Goal: Task Accomplishment & Management: Manage account settings

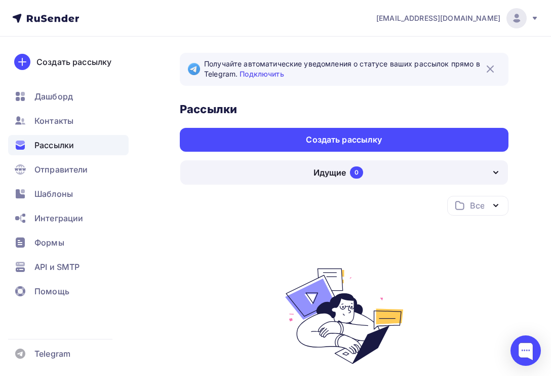
click at [317, 174] on div "Идущие" at bounding box center [330, 172] width 32 height 12
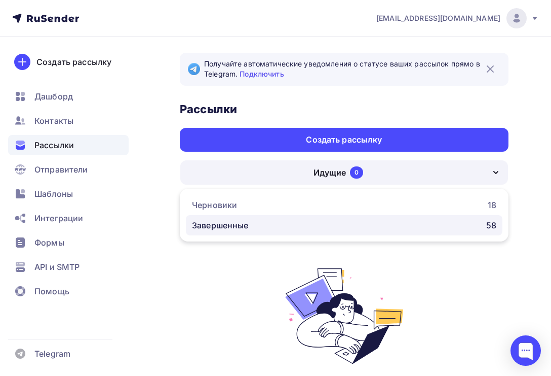
click at [305, 219] on div "Завершенные 58" at bounding box center [344, 225] width 305 height 12
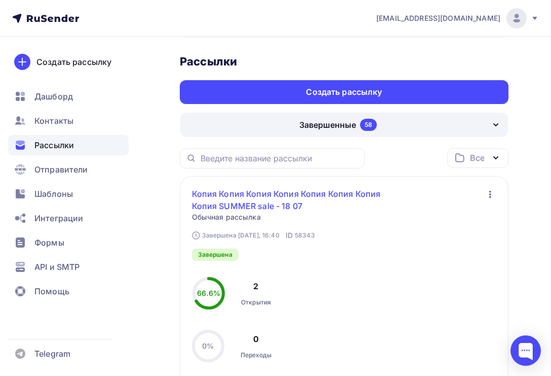
scroll to position [63, 0]
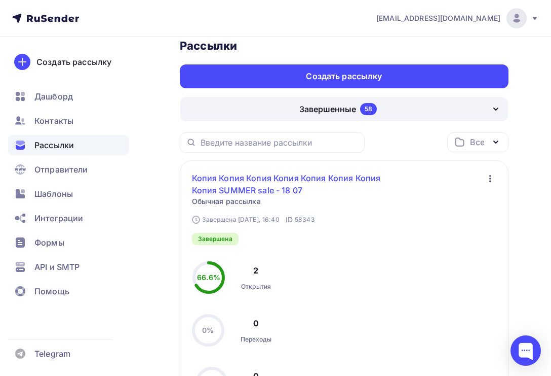
click at [279, 186] on link "Копия Копия Копия Копия Копия Копия Копия Копия SUMMER sale - 18 07" at bounding box center [306, 184] width 228 height 24
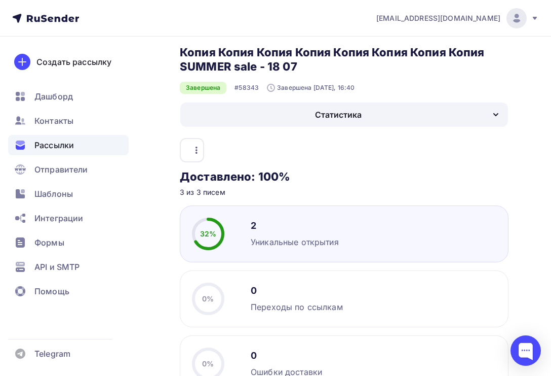
scroll to position [48, 0]
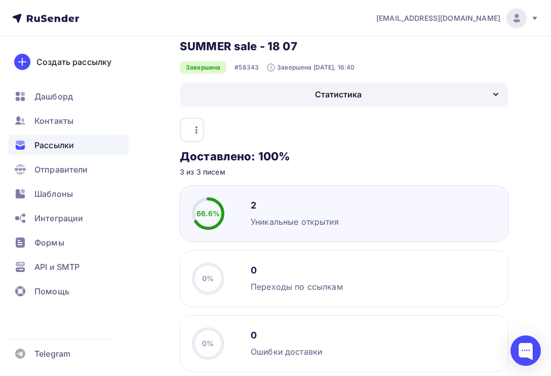
click at [193, 127] on icon "button" at bounding box center [197, 130] width 12 height 12
click at [180, 160] on div "Копировать" at bounding box center [152, 156] width 97 height 12
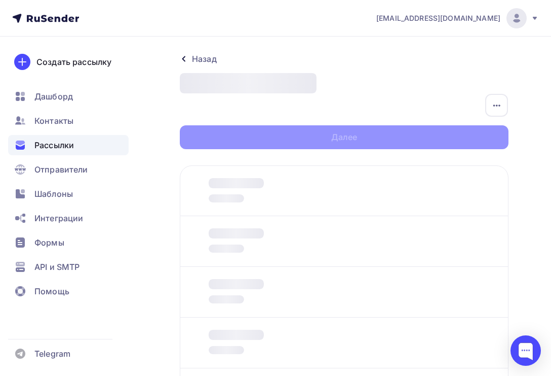
click at [276, 94] on div "Назад Новая рассылка Новая рассылка Закончить позже Переименовать рассылку Удал…" at bounding box center [344, 101] width 329 height 96
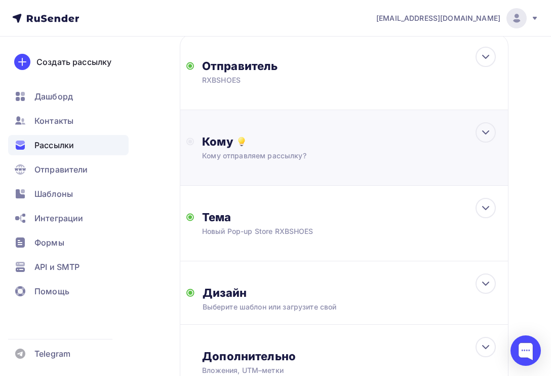
scroll to position [140, 0]
click at [289, 305] on div "Выберите шаблон или загрузите свой" at bounding box center [338, 306] width 270 height 10
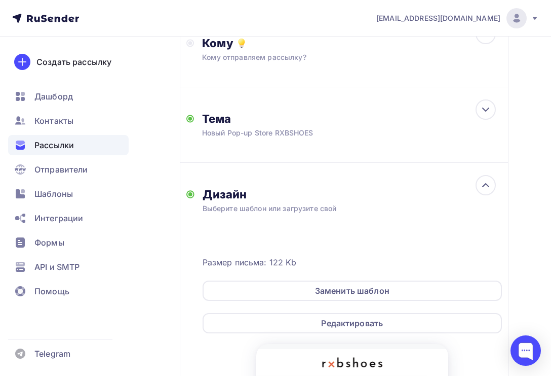
scroll to position [253, 0]
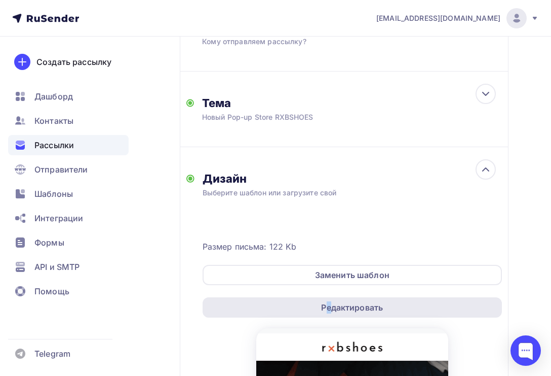
click at [329, 310] on div "Редактировать" at bounding box center [352, 307] width 62 height 12
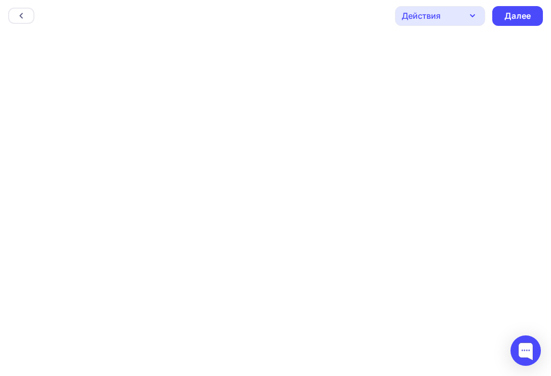
scroll to position [3, 0]
click at [519, 22] on div "Далее" at bounding box center [518, 16] width 51 height 20
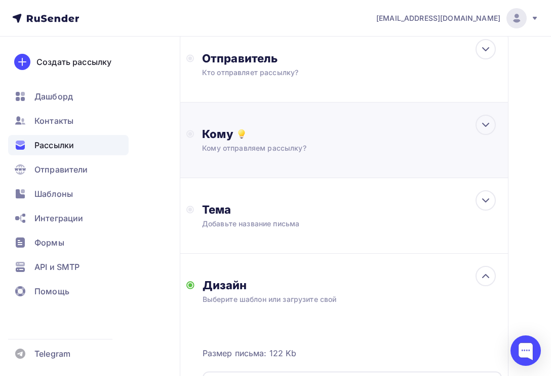
scroll to position [155, 0]
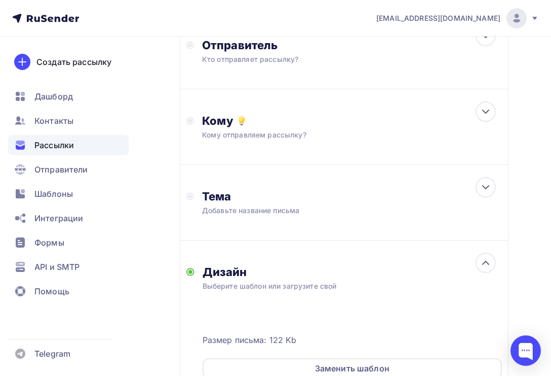
click at [313, 286] on div "Выберите шаблон или загрузите свой" at bounding box center [338, 286] width 270 height 10
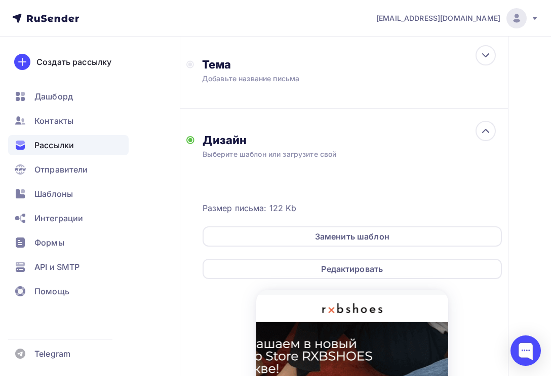
scroll to position [285, 0]
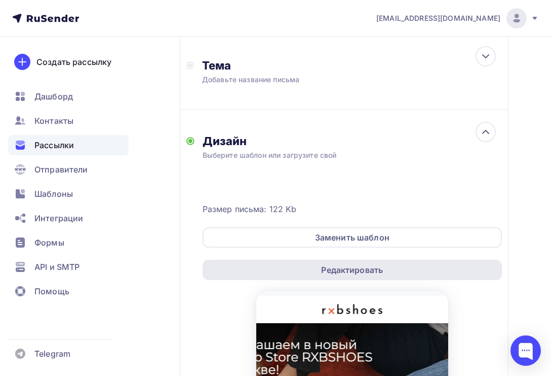
click at [441, 274] on div "Редактировать" at bounding box center [352, 269] width 299 height 20
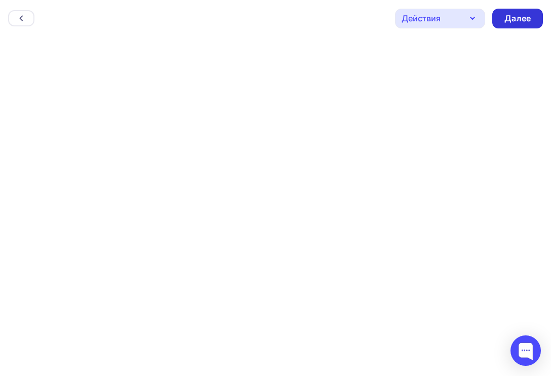
click at [520, 20] on div "Далее" at bounding box center [518, 19] width 26 height 12
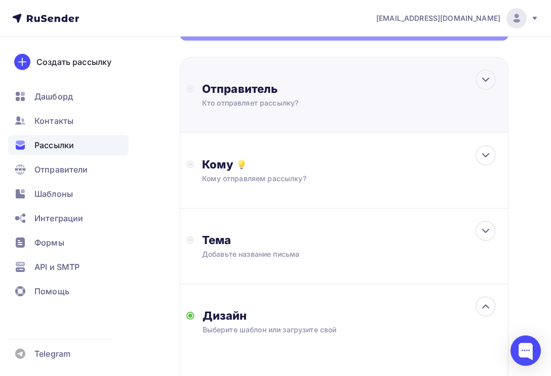
scroll to position [110, 0]
click at [396, 117] on div "Отправитель Кто отправляет рассылку? Email * zakaz@home-shoes.ru zakaz@home-sho…" at bounding box center [344, 95] width 329 height 76
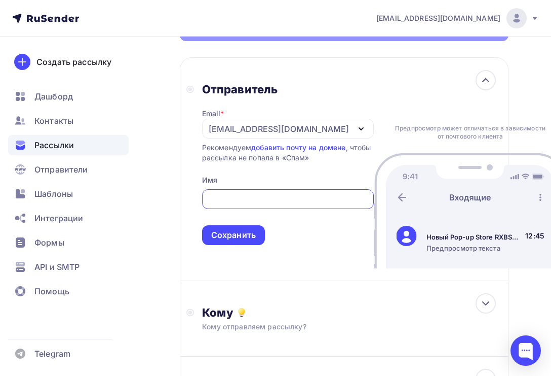
scroll to position [0, 0]
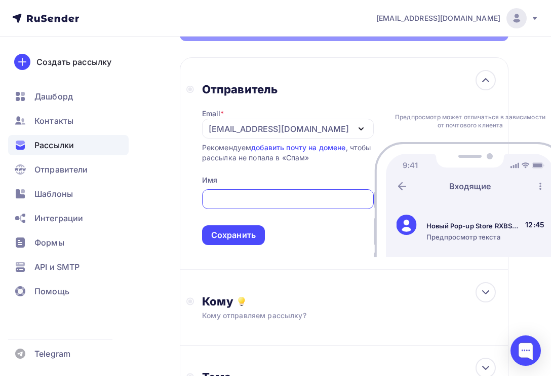
click at [301, 205] on input "text" at bounding box center [288, 199] width 160 height 12
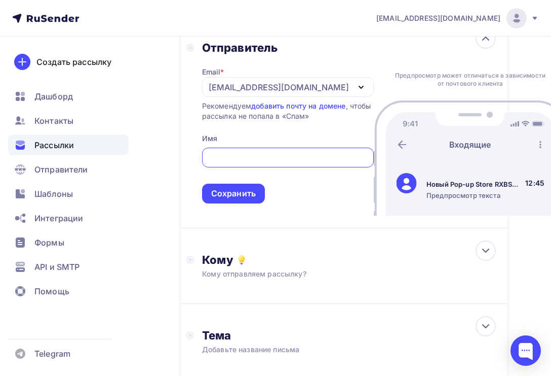
scroll to position [154, 0]
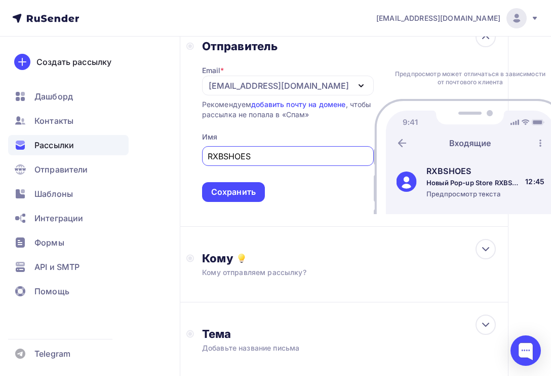
type input "RXBSHOES"
click at [280, 216] on div "Отправитель Email * zakaz@home-shoes.ru zakaz@home-shoes.ru Добавить отправител…" at bounding box center [344, 120] width 329 height 212
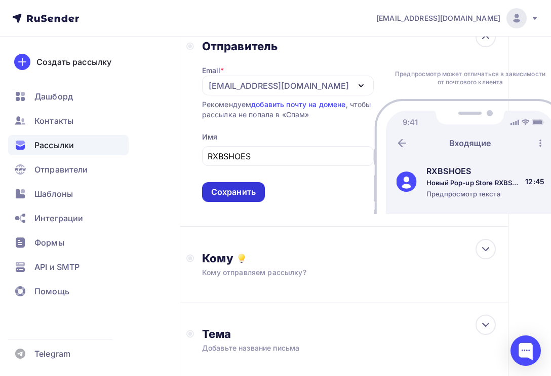
click at [251, 202] on div "Сохранить" at bounding box center [233, 192] width 63 height 20
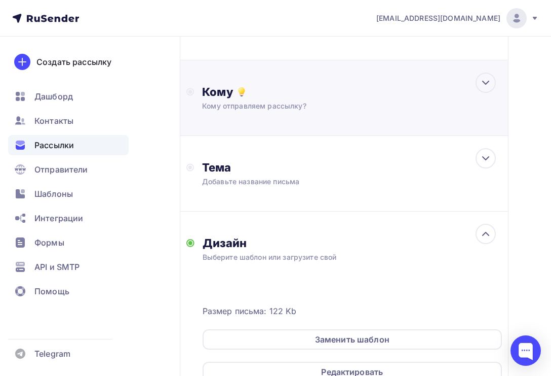
scroll to position [194, 0]
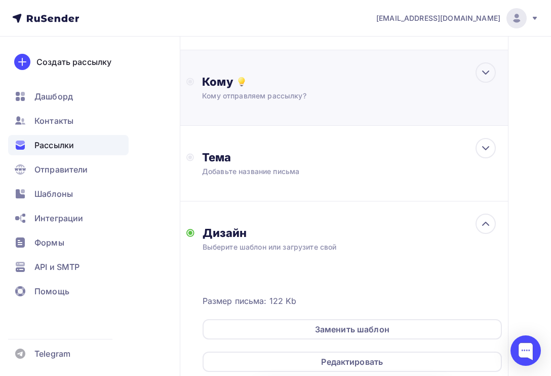
click at [286, 92] on div "Кому отправляем рассылку?" at bounding box center [337, 96] width 270 height 10
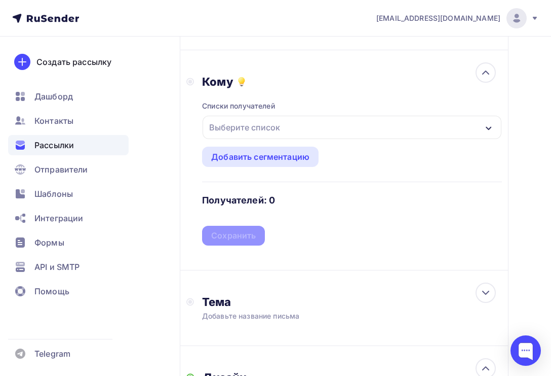
click at [287, 128] on div "Выберите список" at bounding box center [352, 127] width 299 height 23
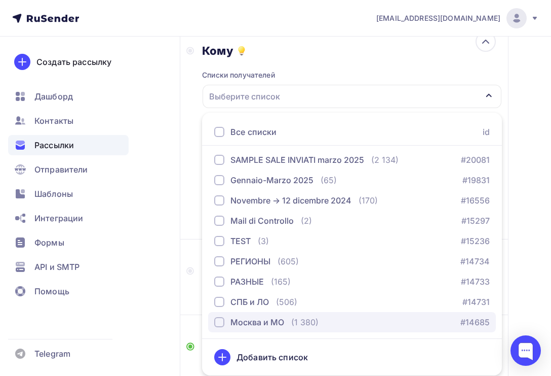
scroll to position [83, 0]
click at [262, 325] on div "Москва и МО" at bounding box center [258, 322] width 54 height 12
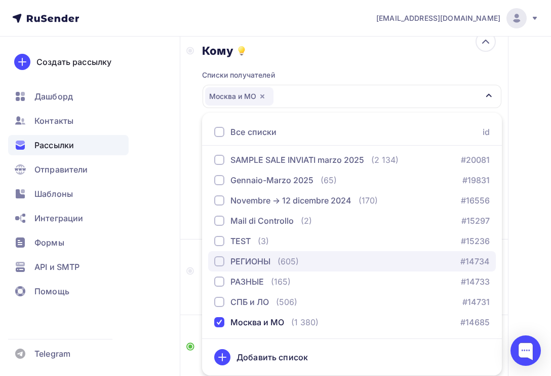
click at [259, 268] on button "РЕГИОНЫ (605) #14734" at bounding box center [352, 261] width 288 height 20
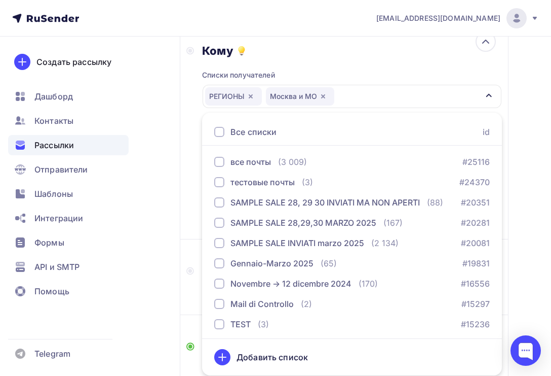
scroll to position [0, 0]
click at [193, 191] on div "Кому Списки получателей РЕГИОНЫ Москва и МО Все списки id все почты (3 009) #25…" at bounding box center [344, 129] width 316 height 171
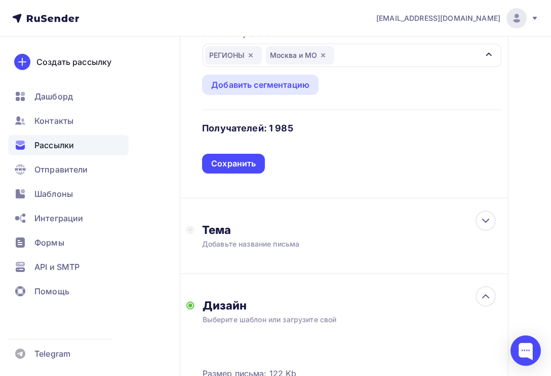
scroll to position [265, 0]
click at [256, 172] on div "Сохранить" at bounding box center [233, 164] width 63 height 20
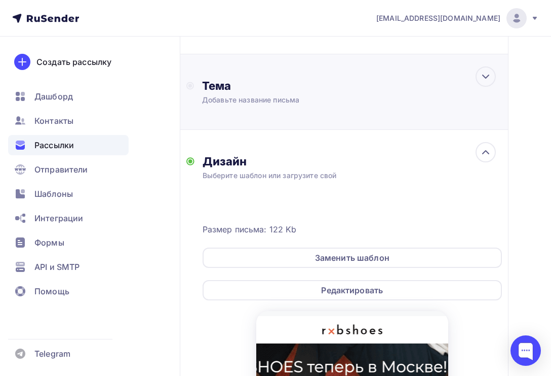
click at [295, 103] on div "Добавьте название письма" at bounding box center [292, 100] width 180 height 10
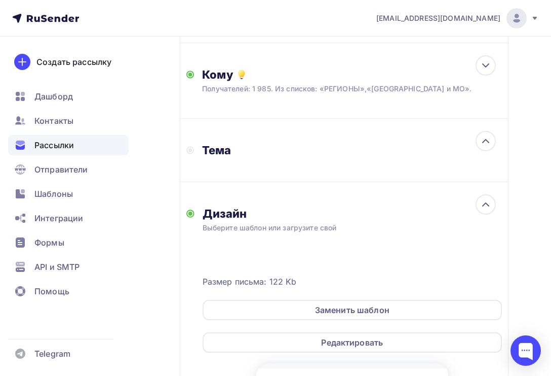
scroll to position [183, 0]
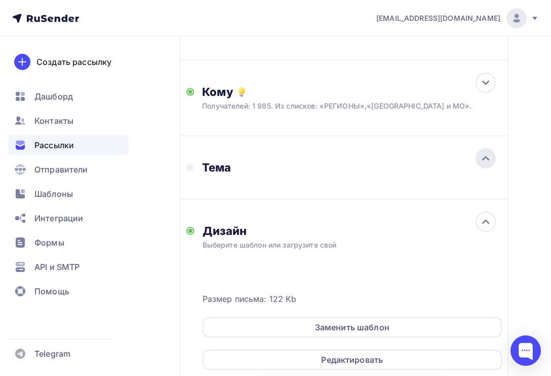
click at [486, 160] on icon at bounding box center [486, 158] width 12 height 12
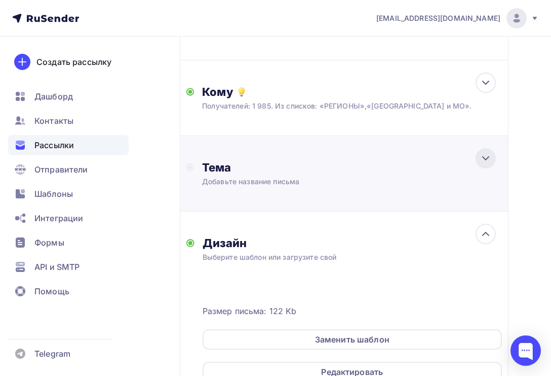
click at [486, 161] on icon at bounding box center [486, 158] width 12 height 12
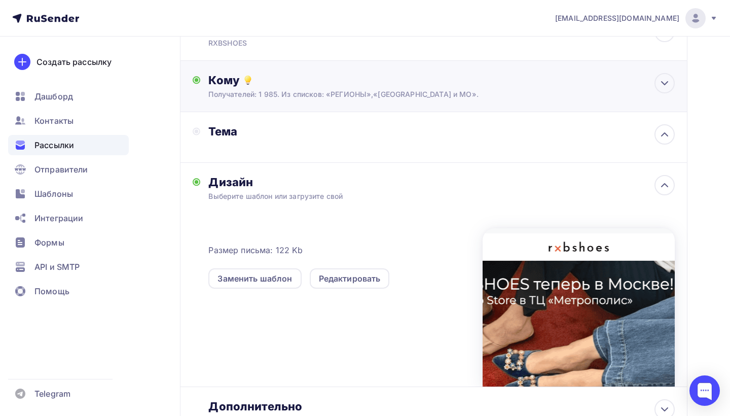
scroll to position [88, 0]
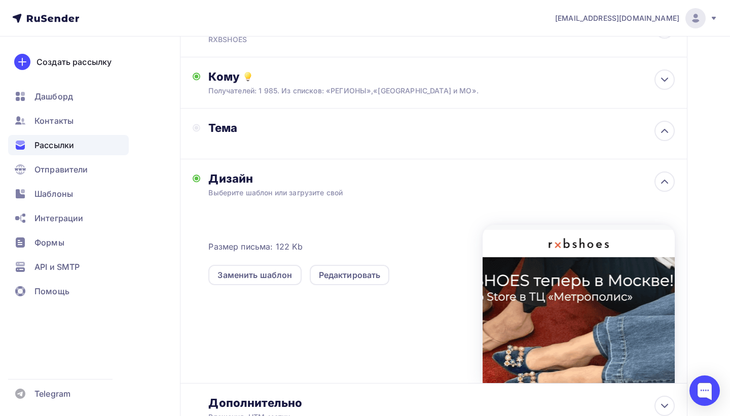
click at [326, 135] on div "Тема" at bounding box center [308, 128] width 200 height 14
click at [249, 158] on div "Тема" at bounding box center [433, 133] width 507 height 51
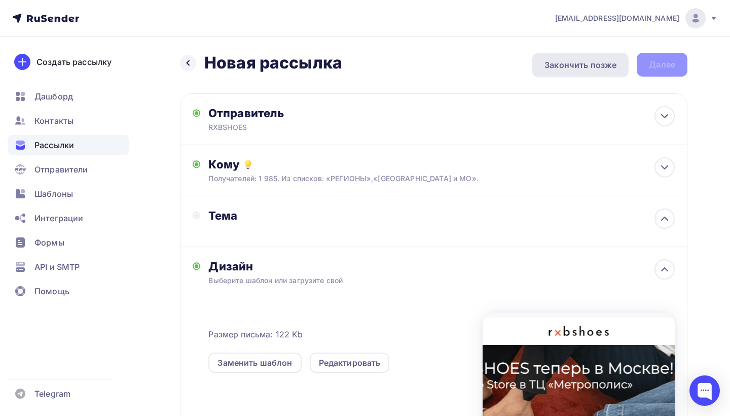
scroll to position [0, 0]
click at [551, 64] on div "Закончить позже" at bounding box center [580, 65] width 72 height 12
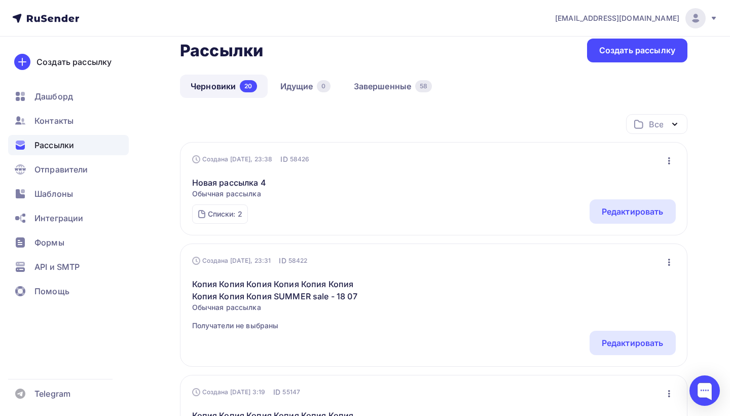
scroll to position [63, 0]
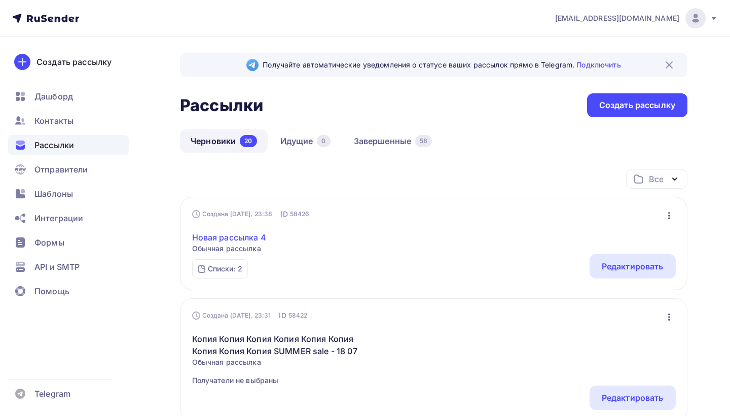
click at [237, 239] on link "Новая рассылка 4" at bounding box center [229, 237] width 74 height 12
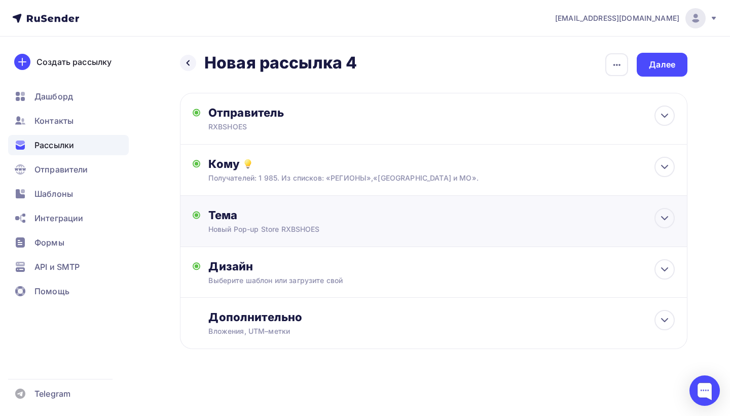
click at [289, 216] on div "Тема" at bounding box center [308, 215] width 200 height 14
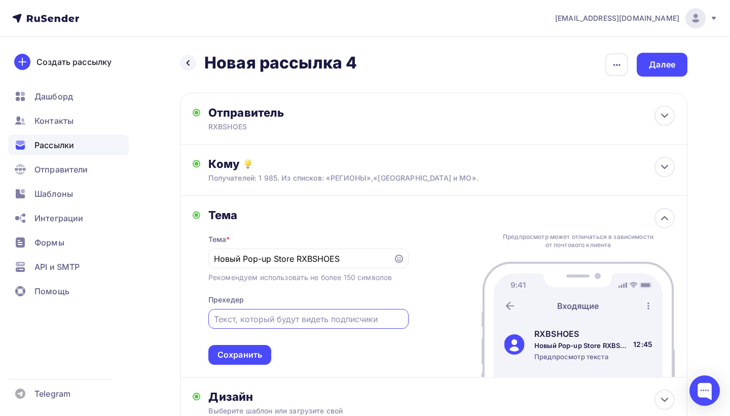
click at [293, 316] on input "text" at bounding box center [308, 319] width 189 height 12
type input "G"
type input "g"
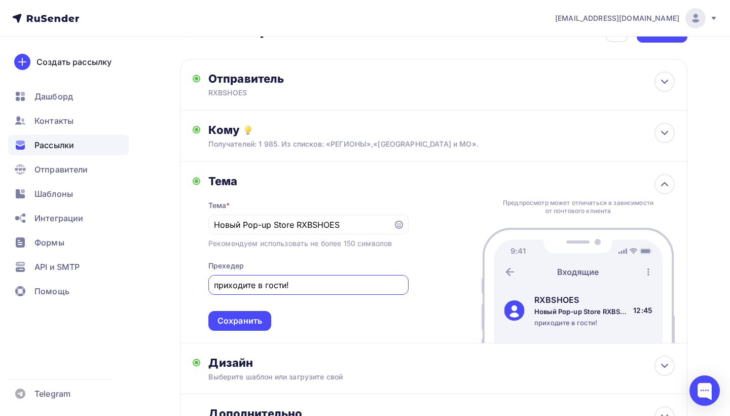
scroll to position [34, 0]
type input "приходите в гости!"
click at [357, 228] on input "Новый Pop-up Store RXBSHOES" at bounding box center [300, 224] width 173 height 12
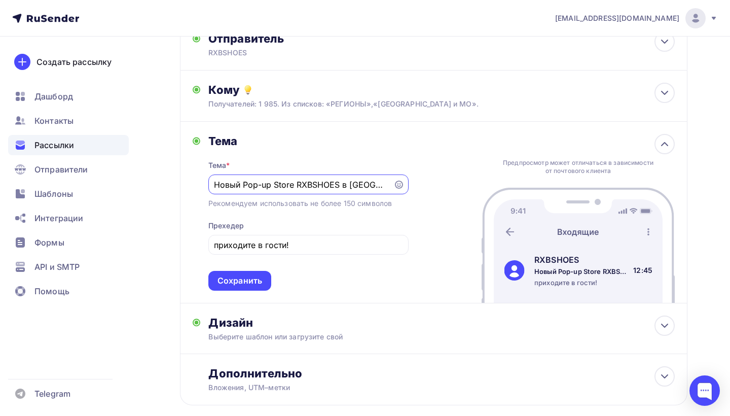
scroll to position [78, 0]
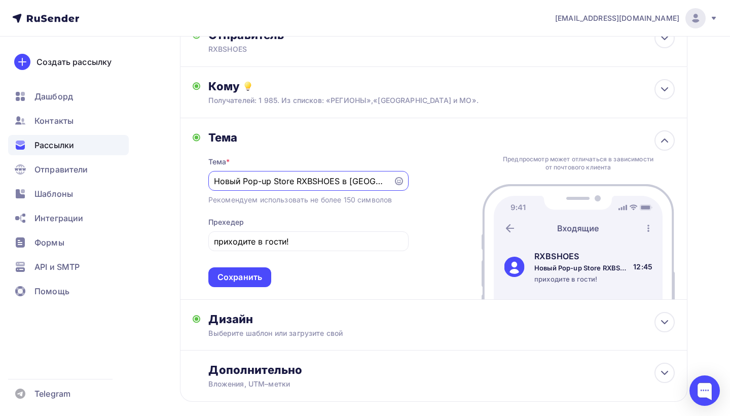
drag, startPoint x: 384, startPoint y: 181, endPoint x: 206, endPoint y: 180, distance: 177.9
click at [206, 180] on div "Тема Тема * Новый Pop-up Store RXBSHOES в Москве Рекомендуем использовать не бо…" at bounding box center [301, 208] width 216 height 157
paste input "RXBSHOES теперь в Москве!"
type input "RXBSHOES теперь в Москве"
click at [262, 276] on div "Сохранить" at bounding box center [239, 277] width 63 height 20
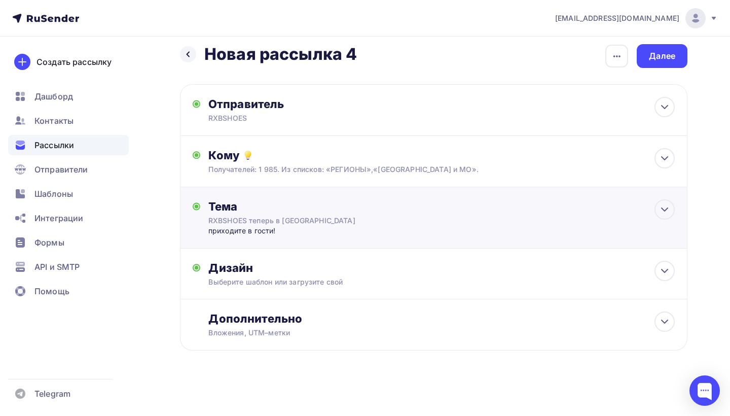
scroll to position [10, 0]
click at [307, 273] on div "Дизайн" at bounding box center [441, 267] width 466 height 14
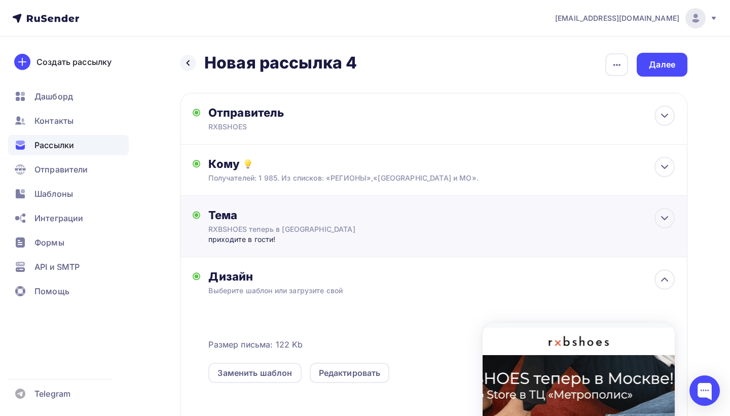
scroll to position [0, 0]
click at [490, 163] on div "Кому" at bounding box center [441, 164] width 466 height 14
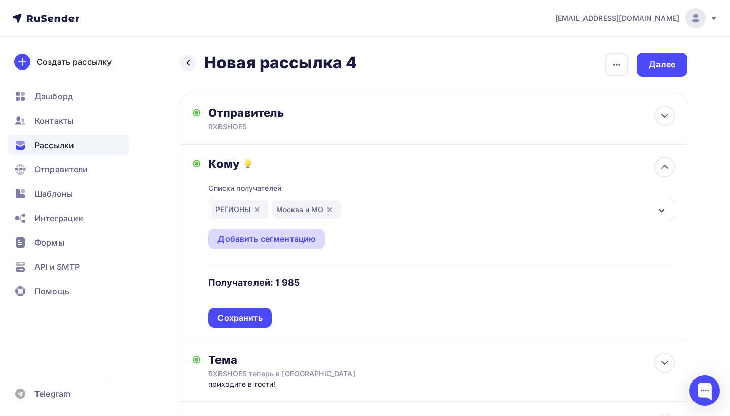
click at [293, 242] on div "Добавить сегментацию" at bounding box center [266, 239] width 98 height 12
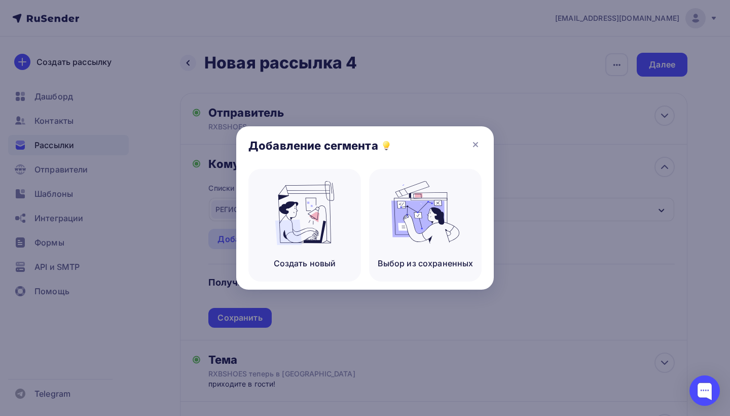
click at [420, 316] on div at bounding box center [365, 208] width 730 height 416
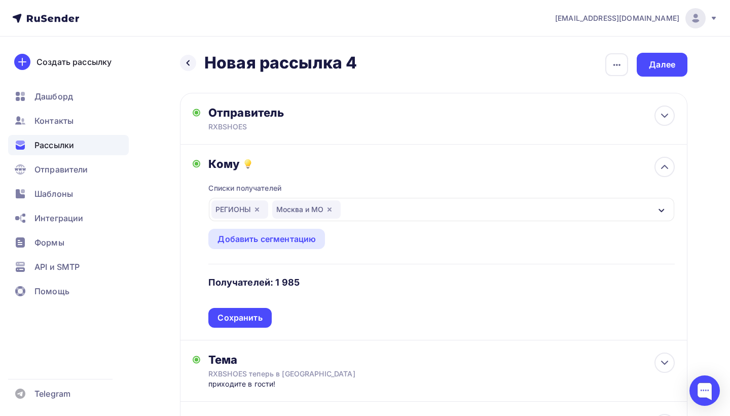
click at [660, 214] on icon "button" at bounding box center [661, 210] width 8 height 8
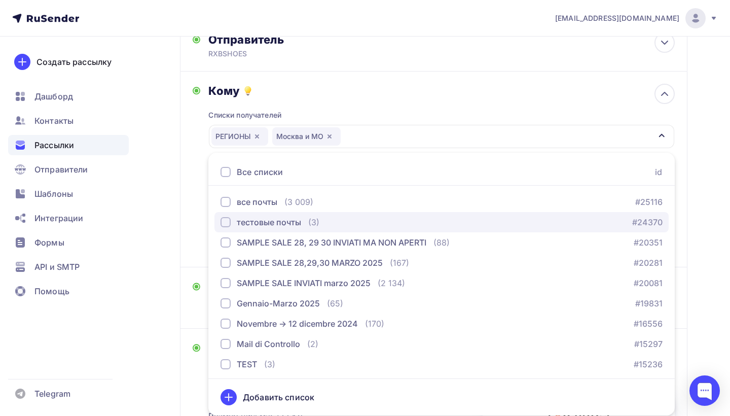
click at [337, 229] on button "тестовые почты (3) #24370" at bounding box center [441, 222] width 454 height 20
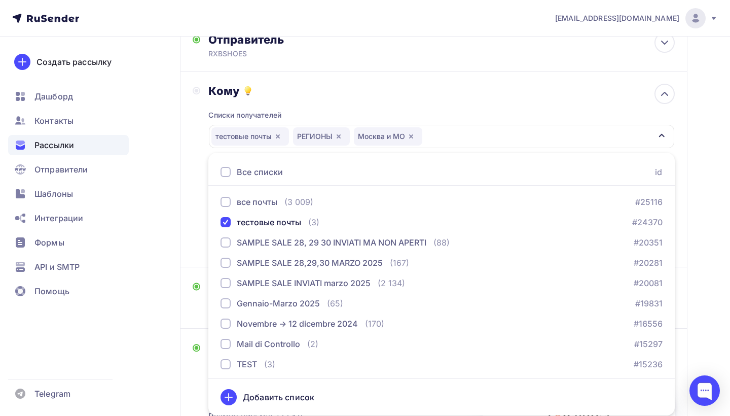
click at [193, 149] on div "Кому Списки получателей тестовые почты РЕГИОНЫ Москва и МО Все списки id все по…" at bounding box center [434, 169] width 482 height 171
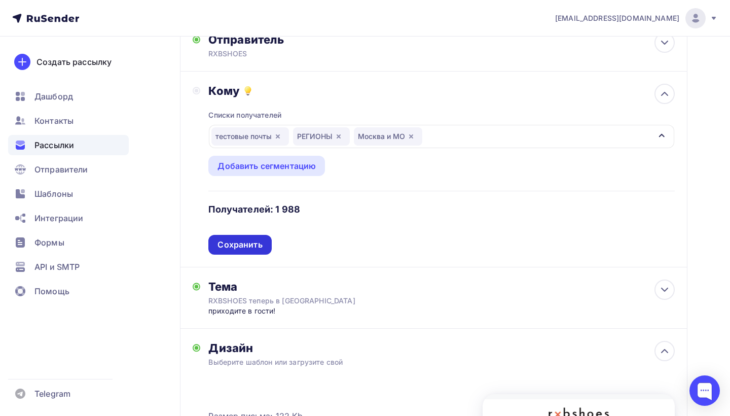
click at [248, 241] on div "Сохранить" at bounding box center [239, 245] width 45 height 12
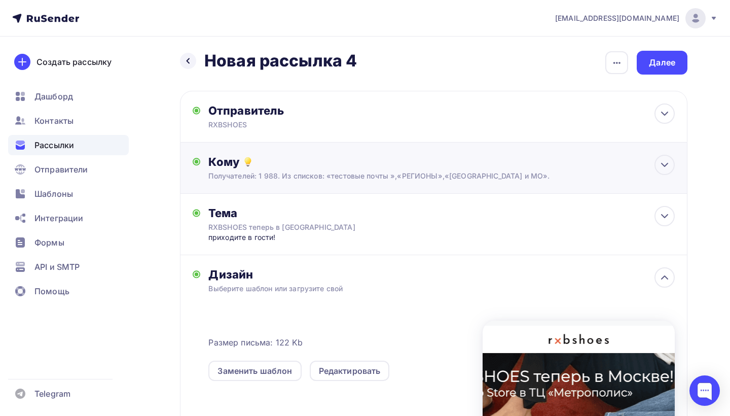
scroll to position [2, 0]
click at [659, 57] on div "Далее" at bounding box center [662, 63] width 26 height 12
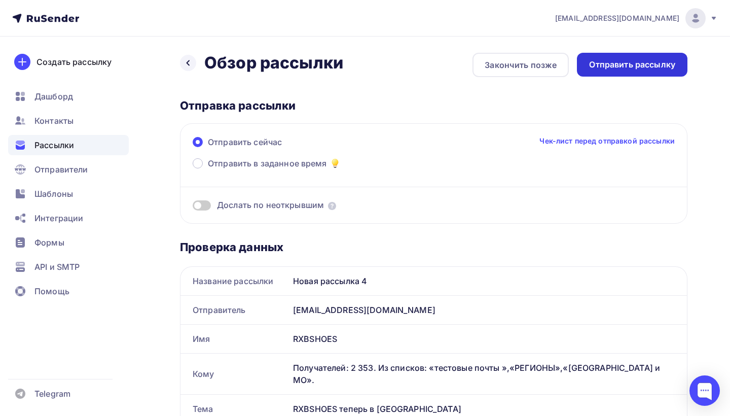
click at [646, 55] on div "Отправить рассылку" at bounding box center [632, 65] width 110 height 24
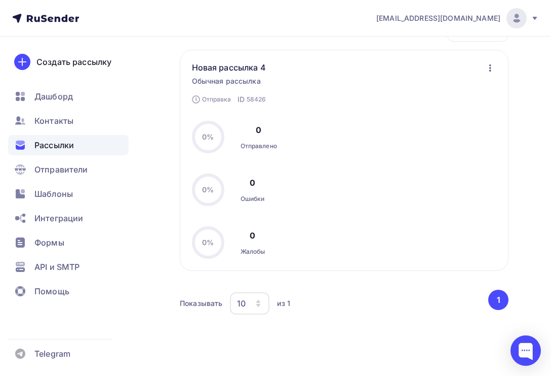
scroll to position [175, 0]
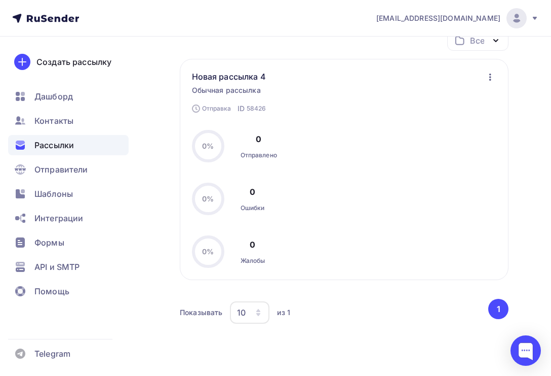
scroll to position [140, 0]
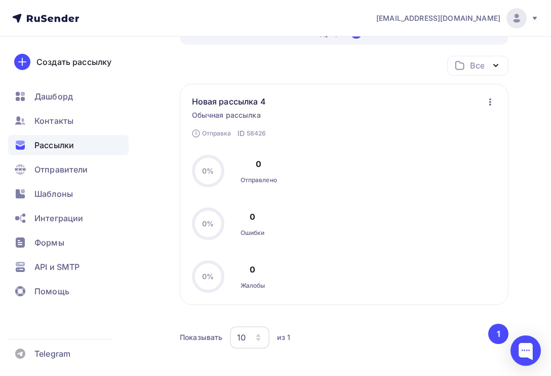
click at [245, 119] on span "Обычная рассылка" at bounding box center [226, 115] width 69 height 10
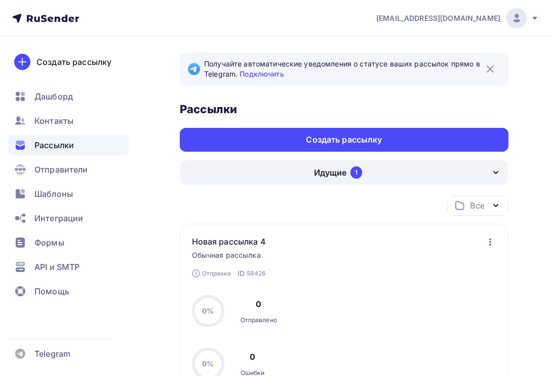
click at [352, 179] on div "Идущие 1" at bounding box center [344, 172] width 328 height 24
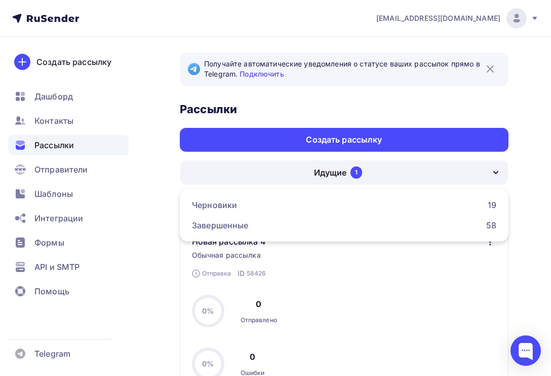
click at [330, 176] on div "Идущие" at bounding box center [330, 172] width 32 height 12
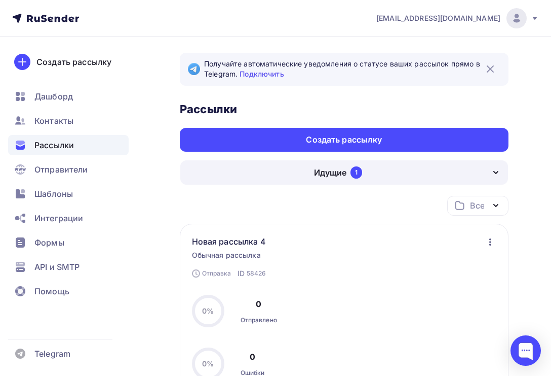
click at [328, 175] on div "Идущие" at bounding box center [330, 172] width 32 height 12
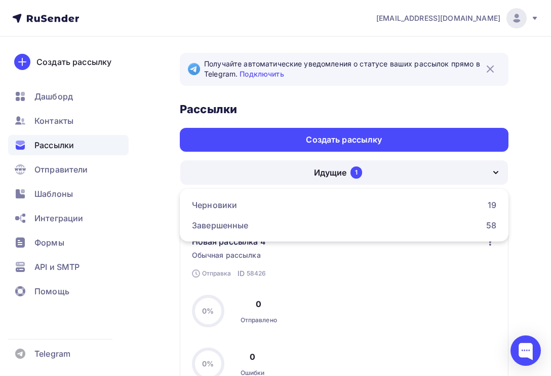
click at [257, 296] on div "0% 0% Отправлено 0" at bounding box center [234, 310] width 85 height 32
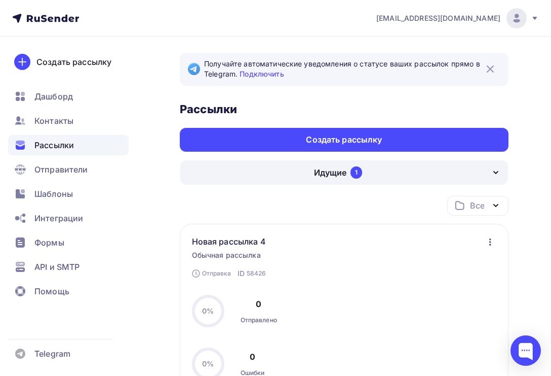
click at [254, 226] on div "На модерации ID 58426 Новая рассылка 4 Обычная рассылка Отправка ID 58426 1 988…" at bounding box center [344, 333] width 329 height 221
click at [254, 237] on link "Новая рассылка 4" at bounding box center [237, 241] width 90 height 12
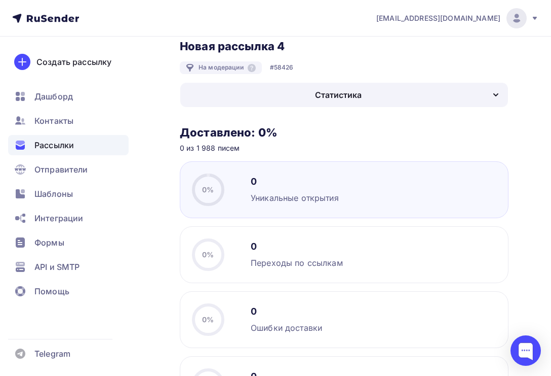
scroll to position [52, 0]
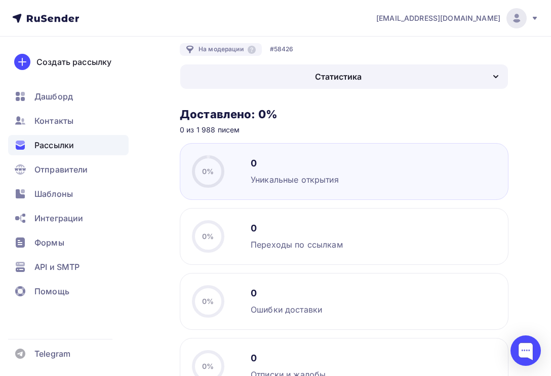
click at [263, 107] on h3 "Доставлено: 0%" at bounding box center [344, 114] width 329 height 14
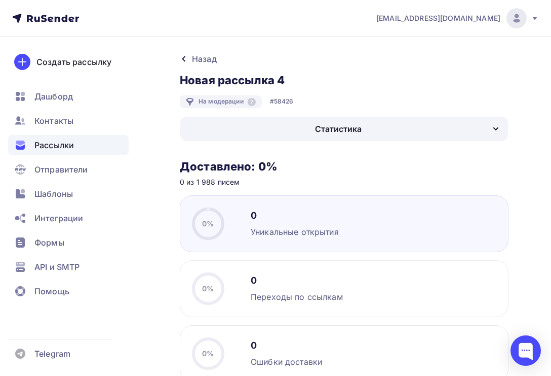
scroll to position [0, 0]
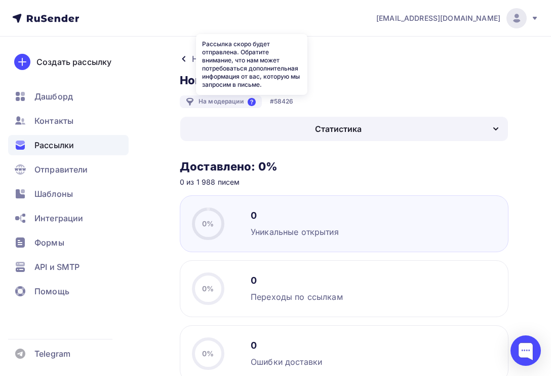
click at [249, 100] on icon at bounding box center [252, 102] width 8 height 8
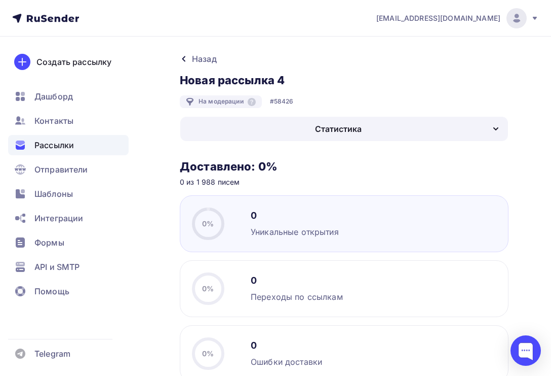
click at [257, 226] on div "Уникальные открытия" at bounding box center [295, 232] width 88 height 12
click at [288, 136] on div "Статистика" at bounding box center [344, 129] width 328 height 24
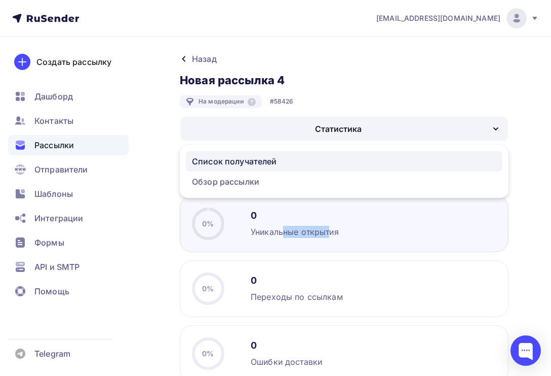
click at [247, 161] on div "Список получателей" at bounding box center [234, 161] width 85 height 12
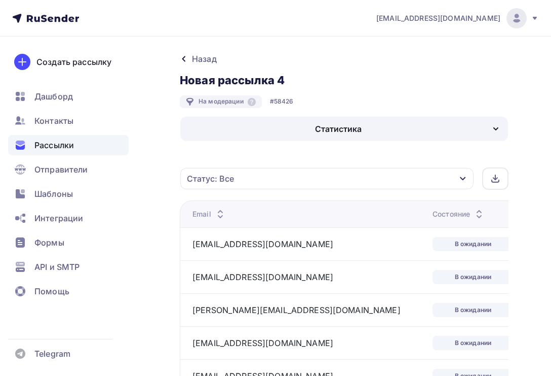
click at [272, 82] on h3 "Новая рассылка 4" at bounding box center [333, 80] width 306 height 14
click at [199, 65] on div "Назад Новая рассылка 4 Новая рассылка 4" at bounding box center [344, 70] width 329 height 34
click at [199, 58] on div "Назад" at bounding box center [204, 59] width 25 height 12
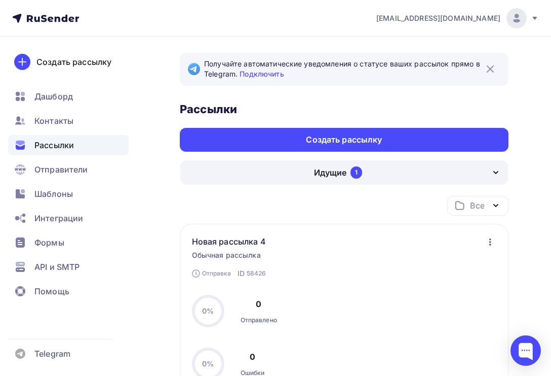
click at [362, 169] on div "1" at bounding box center [357, 172] width 12 height 12
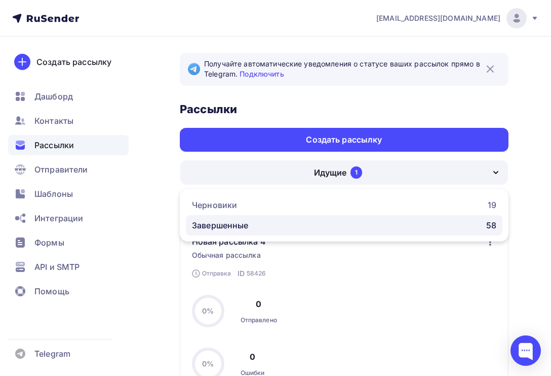
click at [215, 226] on div "Завершенные" at bounding box center [220, 225] width 57 height 12
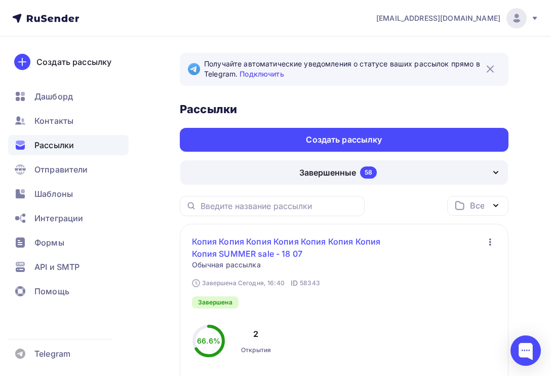
click at [247, 248] on link "Копия Копия Копия Копия Копия Копия Копия Копия SUMMER sale - 18 07" at bounding box center [306, 247] width 228 height 24
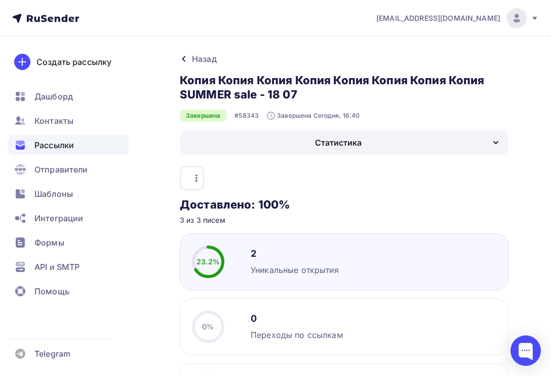
click at [202, 57] on div "Назад" at bounding box center [204, 59] width 25 height 12
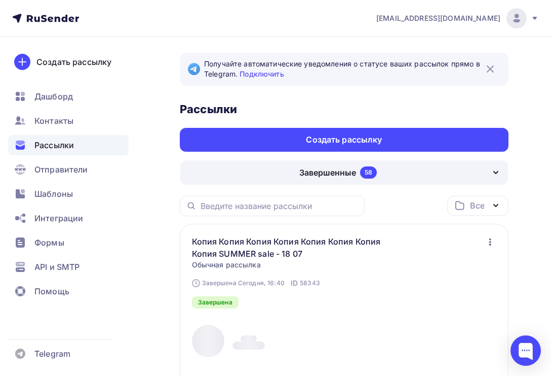
click at [305, 172] on div "Завершенные" at bounding box center [327, 172] width 57 height 12
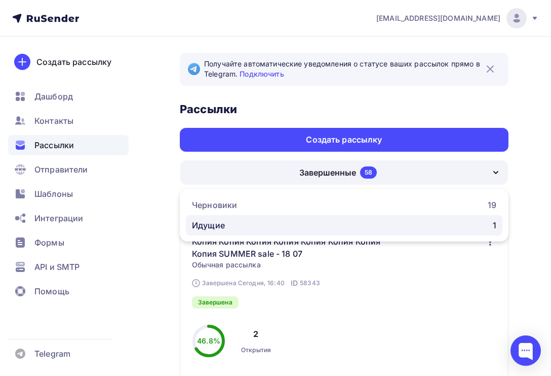
click at [283, 222] on div "Идущие 1" at bounding box center [344, 225] width 305 height 12
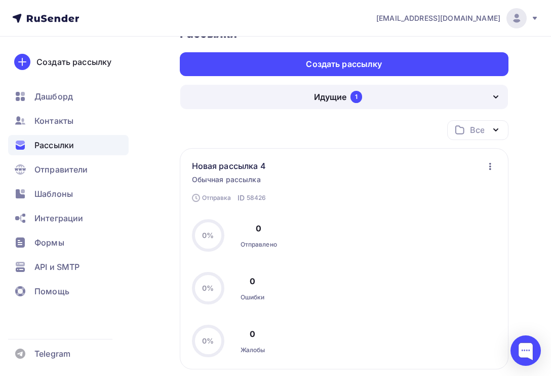
scroll to position [76, 0]
click at [491, 160] on div "На модерации ID 58426 Новая рассылка 4 Обычная рассылка Отправка ID 58426 1 988…" at bounding box center [344, 257] width 329 height 221
click at [491, 163] on icon "button" at bounding box center [490, 166] width 12 height 12
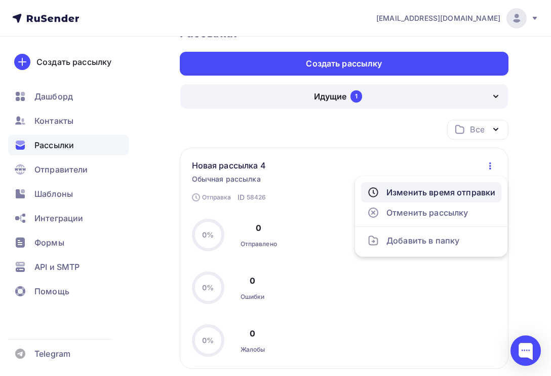
click at [483, 191] on div "Изменить время отправки" at bounding box center [431, 192] width 128 height 12
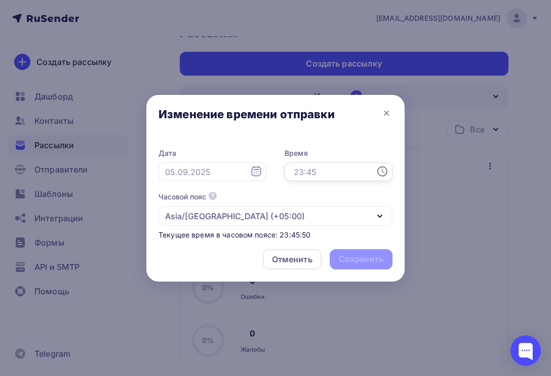
click at [301, 171] on input "text" at bounding box center [339, 171] width 108 height 19
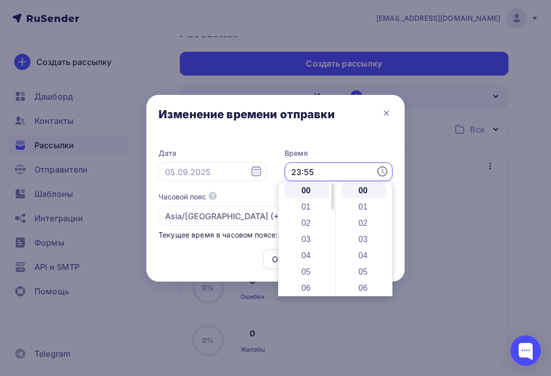
type input "23:55"
click at [321, 198] on li "00" at bounding box center [307, 190] width 45 height 16
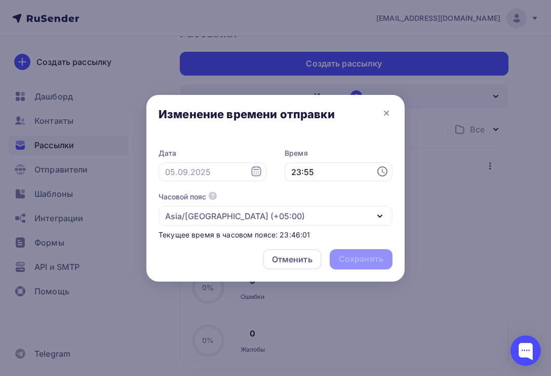
click at [334, 129] on div "Изменение времени отправки" at bounding box center [275, 116] width 258 height 43
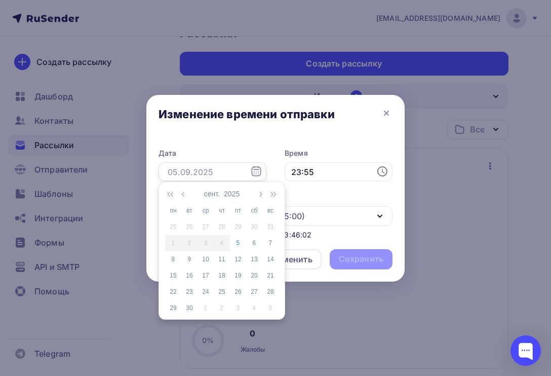
click at [208, 169] on input "text" at bounding box center [213, 171] width 108 height 19
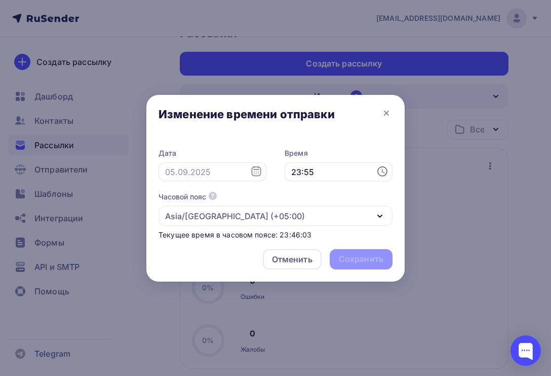
click at [232, 140] on div "Дата Время 23:55 Часовой пояс По умолчанию используется часовой пояс из настрое…" at bounding box center [275, 188] width 258 height 103
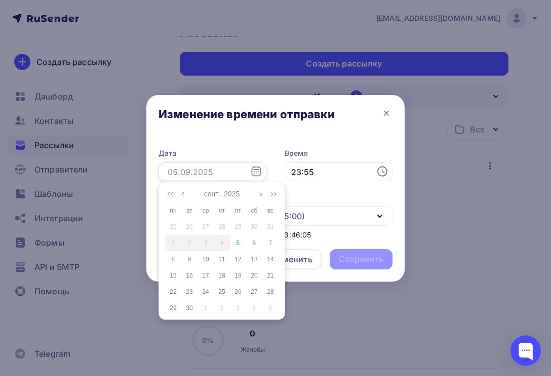
click at [212, 169] on input "text" at bounding box center [213, 171] width 108 height 19
type input "05.09.25"
click at [241, 244] on div "5" at bounding box center [238, 242] width 16 height 9
type input "05.09.2025"
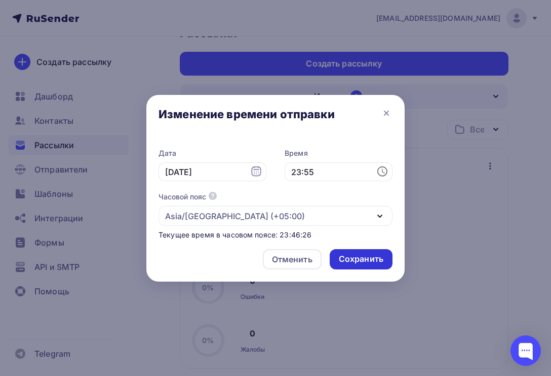
click at [358, 260] on div "Сохранить" at bounding box center [361, 259] width 45 height 12
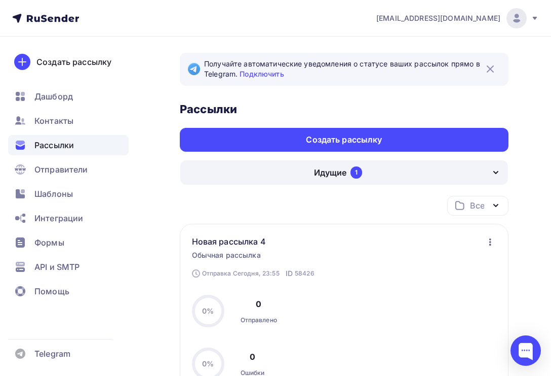
scroll to position [0, 0]
click at [338, 177] on div "Идущие" at bounding box center [330, 172] width 32 height 12
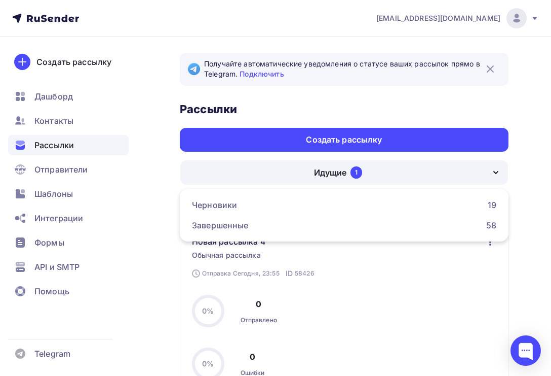
click at [158, 179] on div "Получайте автоматические уведомления о статусе ваших рассылок прямо в Telegram.…" at bounding box center [275, 313] width 551 height 555
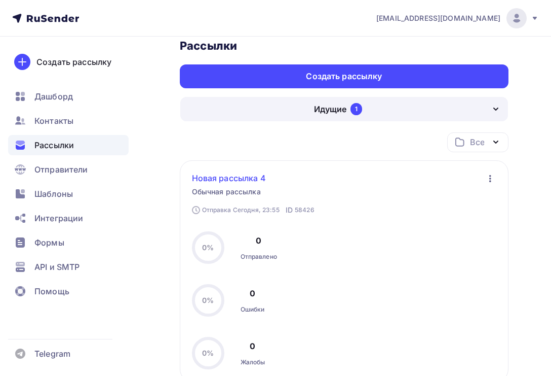
scroll to position [63, 0]
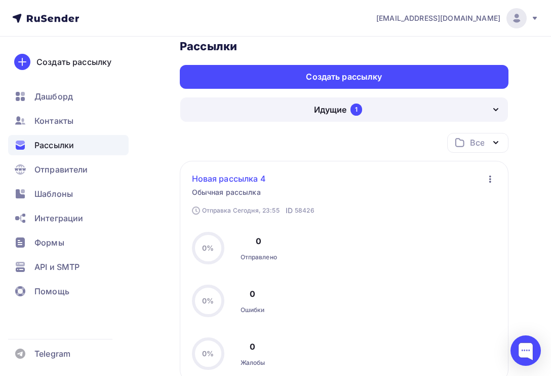
click at [253, 182] on link "Новая рассылка 4" at bounding box center [237, 178] width 90 height 12
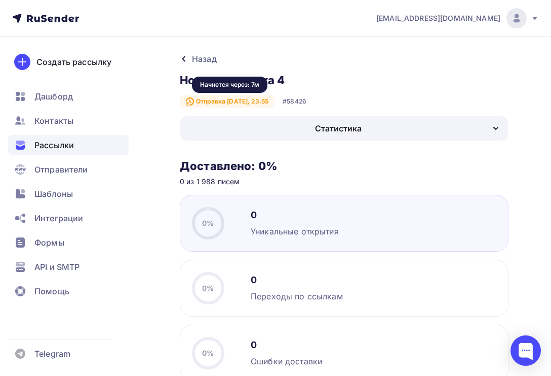
click at [268, 101] on div "Отправка [DATE], 23:55" at bounding box center [227, 101] width 95 height 12
click at [269, 101] on div "Отправка [DATE], 23:55" at bounding box center [227, 101] width 95 height 12
click at [253, 86] on div "Начнется через: -" at bounding box center [230, 85] width 70 height 16
click at [197, 55] on div "Назад" at bounding box center [204, 59] width 25 height 12
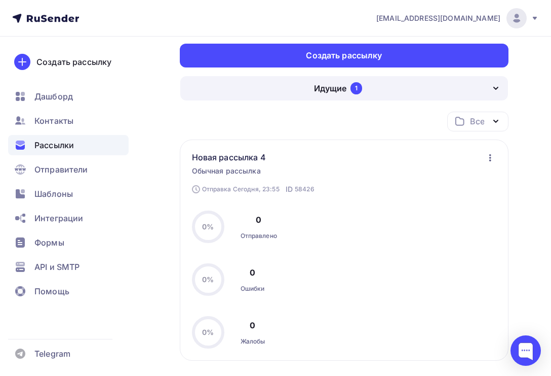
scroll to position [85, 0]
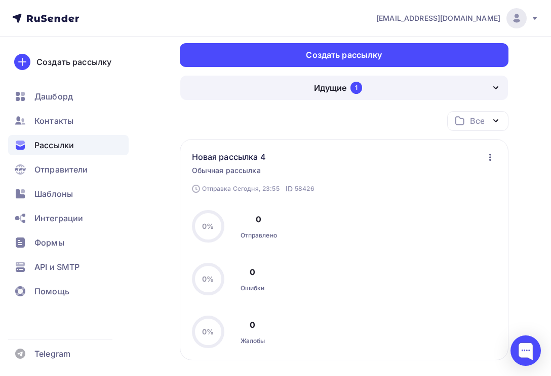
click at [486, 159] on icon "button" at bounding box center [490, 157] width 12 height 12
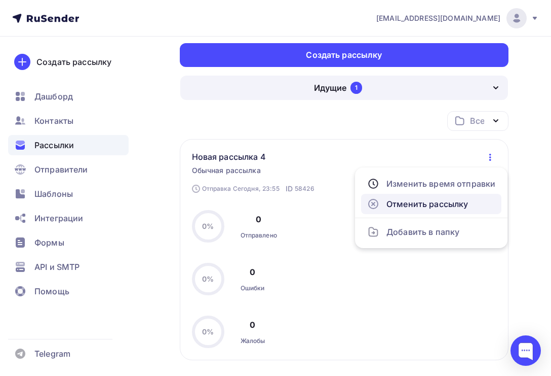
click at [447, 208] on div "Отменить рассылку" at bounding box center [431, 204] width 128 height 12
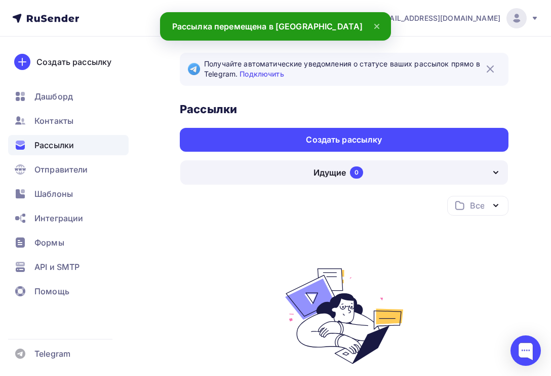
scroll to position [0, 0]
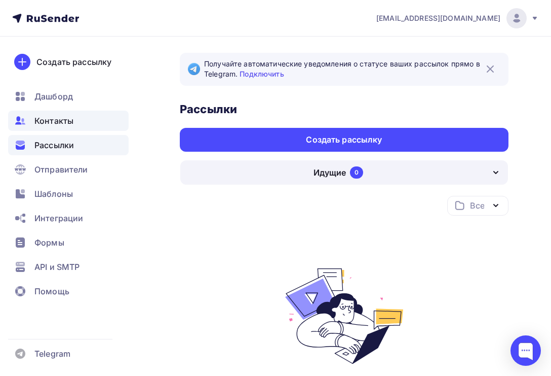
click at [90, 123] on div "Контакты" at bounding box center [68, 120] width 121 height 20
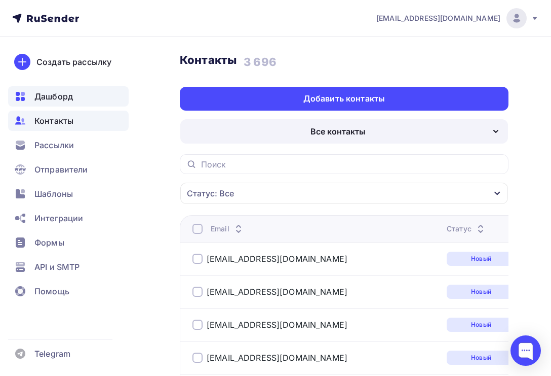
click at [111, 101] on div "Дашборд" at bounding box center [68, 96] width 121 height 20
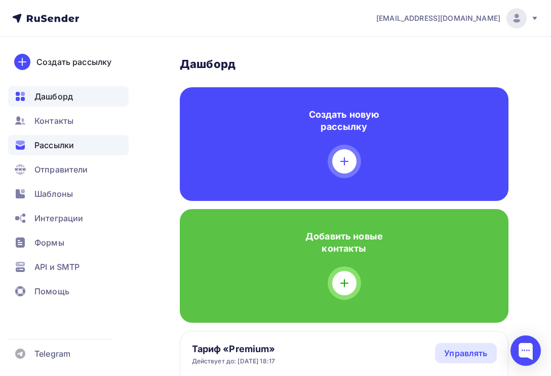
click at [73, 149] on span "Рассылки" at bounding box center [54, 145] width 40 height 12
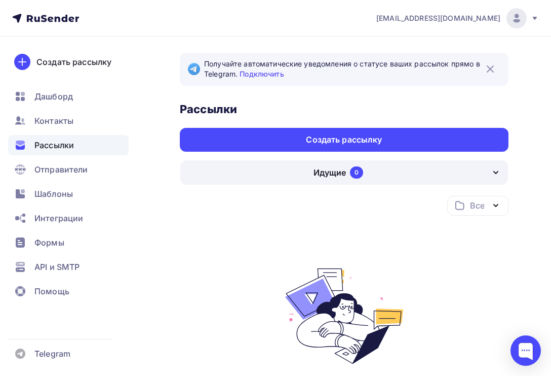
click at [310, 179] on div "Идущие 0" at bounding box center [344, 172] width 328 height 24
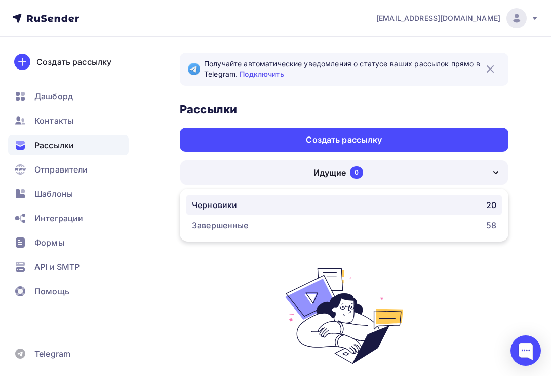
click at [302, 208] on div "Черновики 20" at bounding box center [344, 205] width 305 height 12
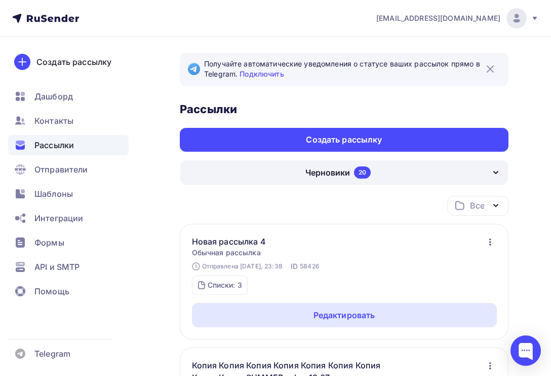
click at [492, 242] on icon "button" at bounding box center [490, 242] width 12 height 12
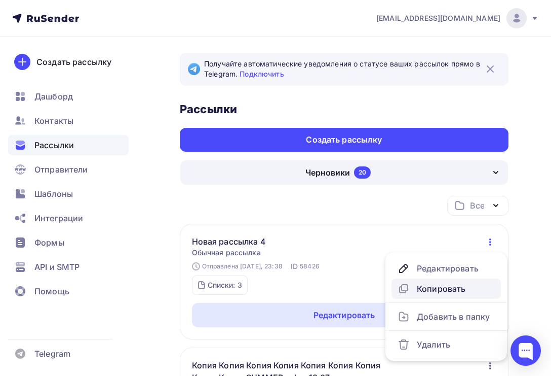
click at [445, 290] on div "Копировать" at bounding box center [446, 288] width 97 height 12
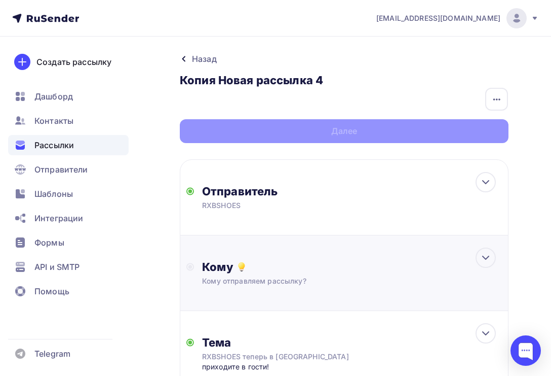
click at [415, 291] on div "Кому Кому отправляем рассылку? Списки получателей Выберите список Все списки id…" at bounding box center [344, 273] width 329 height 76
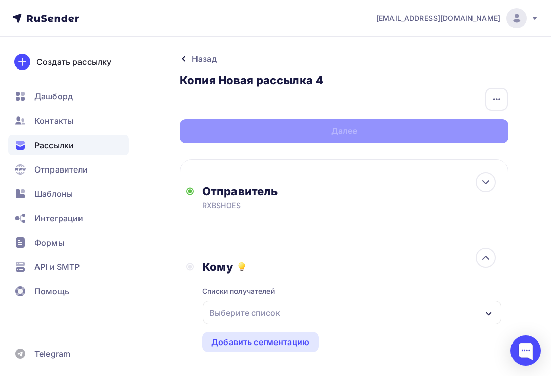
click at [293, 317] on div "Выберите список" at bounding box center [352, 312] width 299 height 23
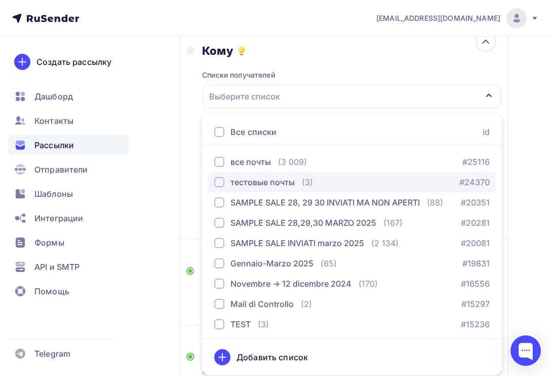
click at [289, 191] on button "тестовые почты (3) #24370" at bounding box center [352, 182] width 288 height 20
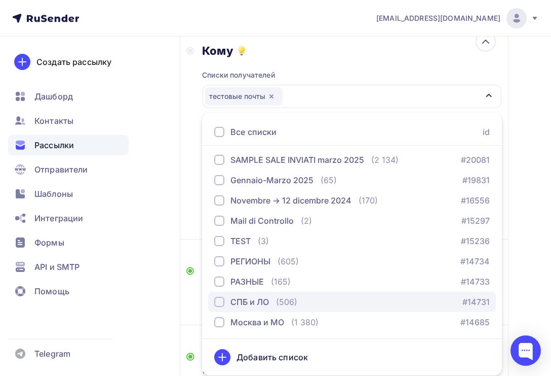
scroll to position [83, 0]
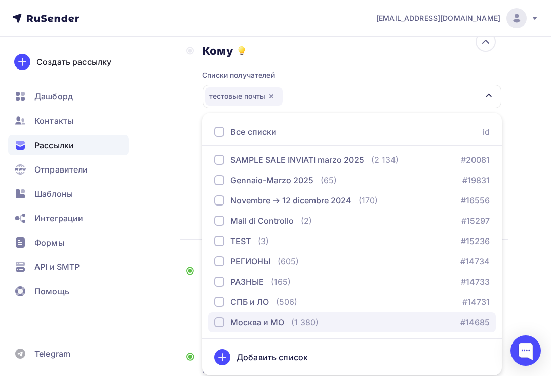
click at [257, 324] on div "Москва и МО" at bounding box center [258, 322] width 54 height 12
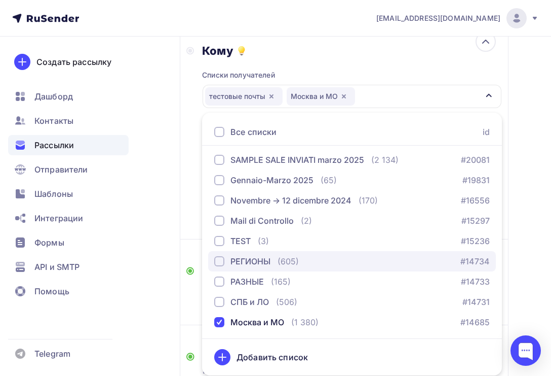
click at [262, 265] on div "РЕГИОНЫ" at bounding box center [251, 261] width 40 height 12
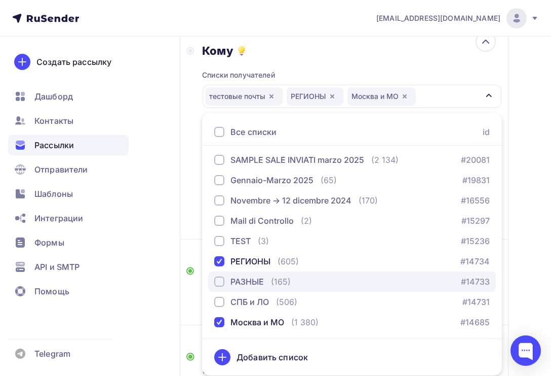
click at [257, 277] on div "РАЗНЫЕ" at bounding box center [247, 281] width 33 height 12
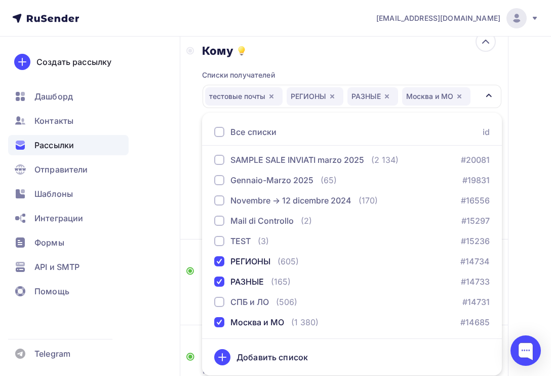
click at [194, 232] on div "Кому Списки получателей тестовые почты РЕГИОНЫ РАЗНЫЕ [GEOGRAPHIC_DATA] и МО Вс…" at bounding box center [344, 129] width 329 height 220
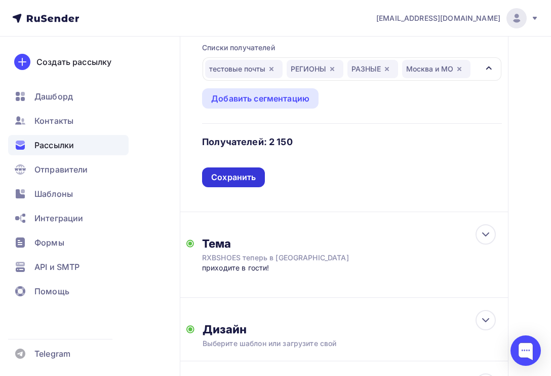
click at [243, 170] on div "Сохранить" at bounding box center [233, 177] width 63 height 20
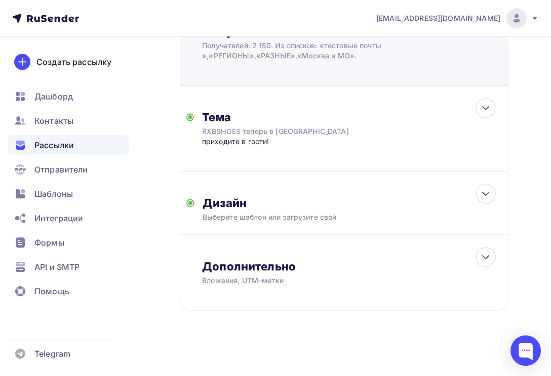
scroll to position [237, 0]
click at [486, 187] on icon at bounding box center [486, 193] width 12 height 12
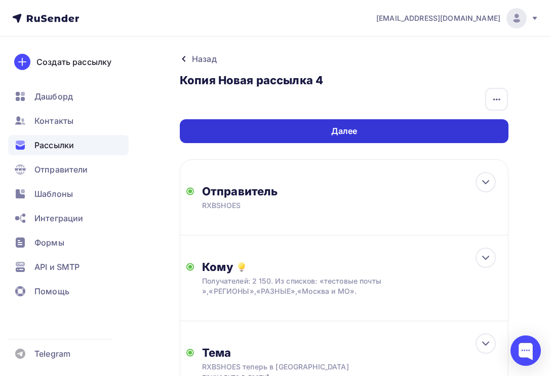
scroll to position [0, 0]
click at [396, 131] on div "Далее" at bounding box center [344, 131] width 329 height 24
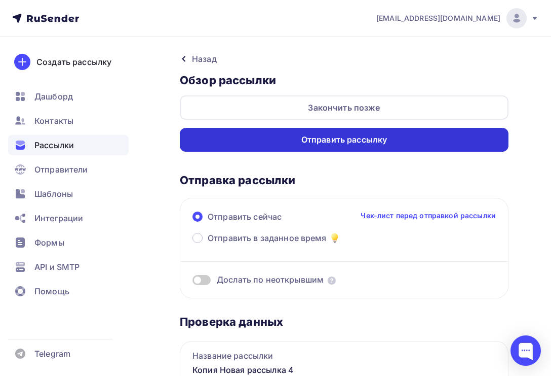
click at [444, 142] on div "Отправить рассылку" at bounding box center [344, 140] width 329 height 24
